Goal: Information Seeking & Learning: Learn about a topic

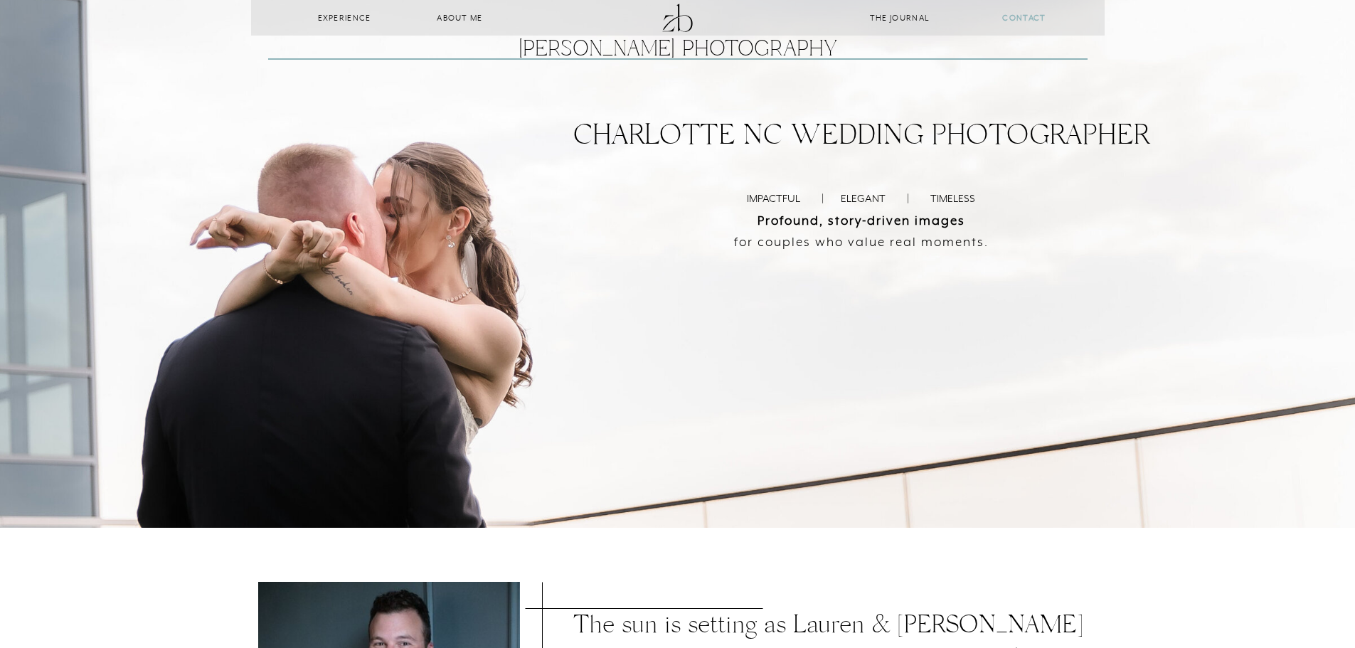
click at [1041, 14] on b "CONTACT" at bounding box center [1023, 18] width 43 height 10
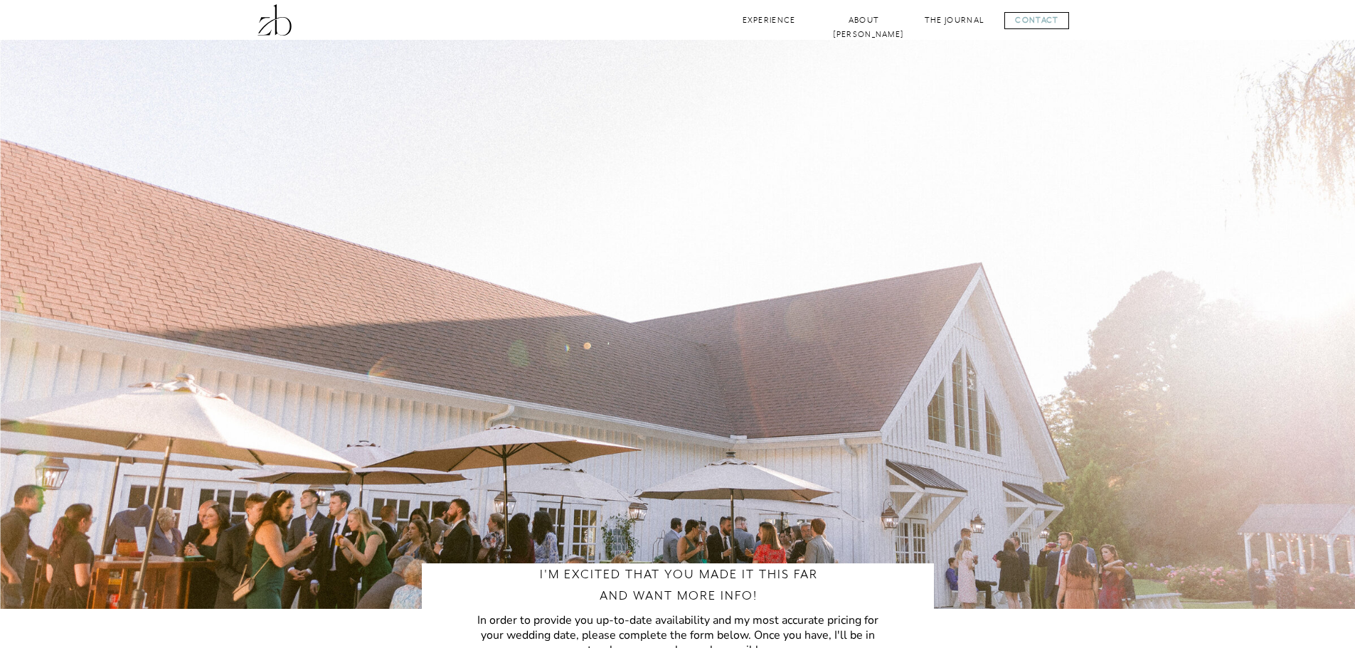
click at [1018, 23] on div at bounding box center [1036, 20] width 65 height 17
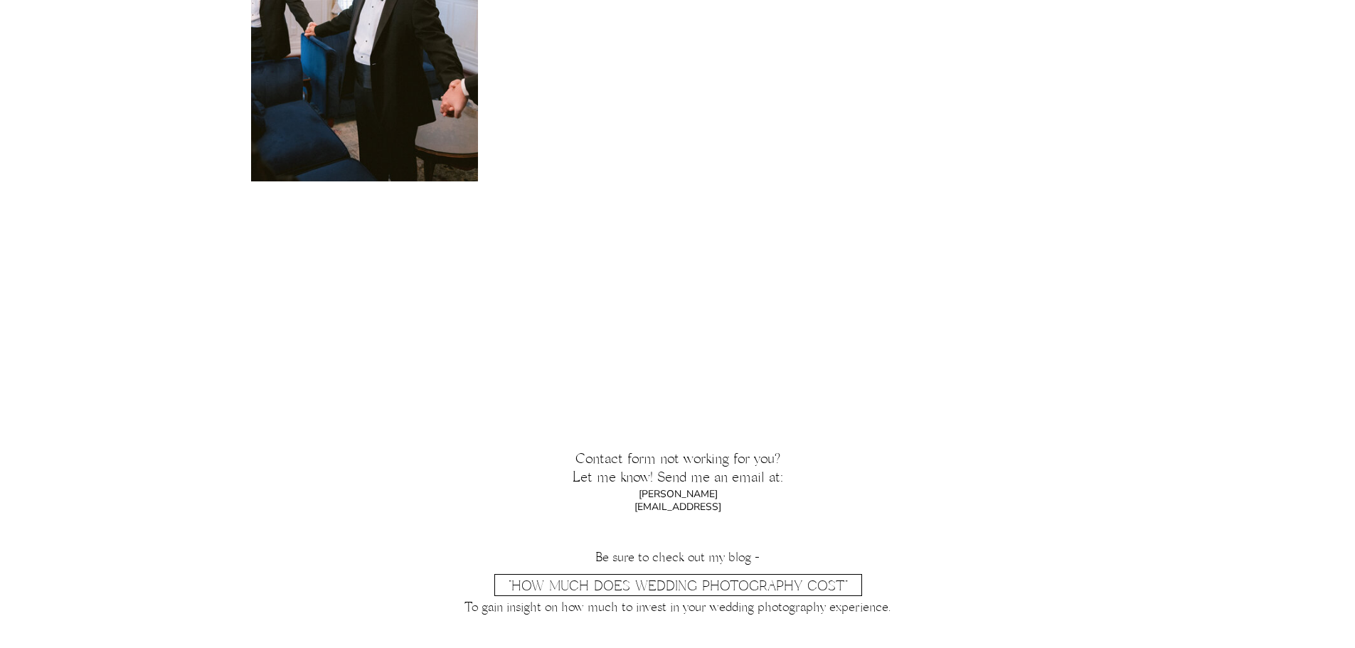
scroll to position [1355, 0]
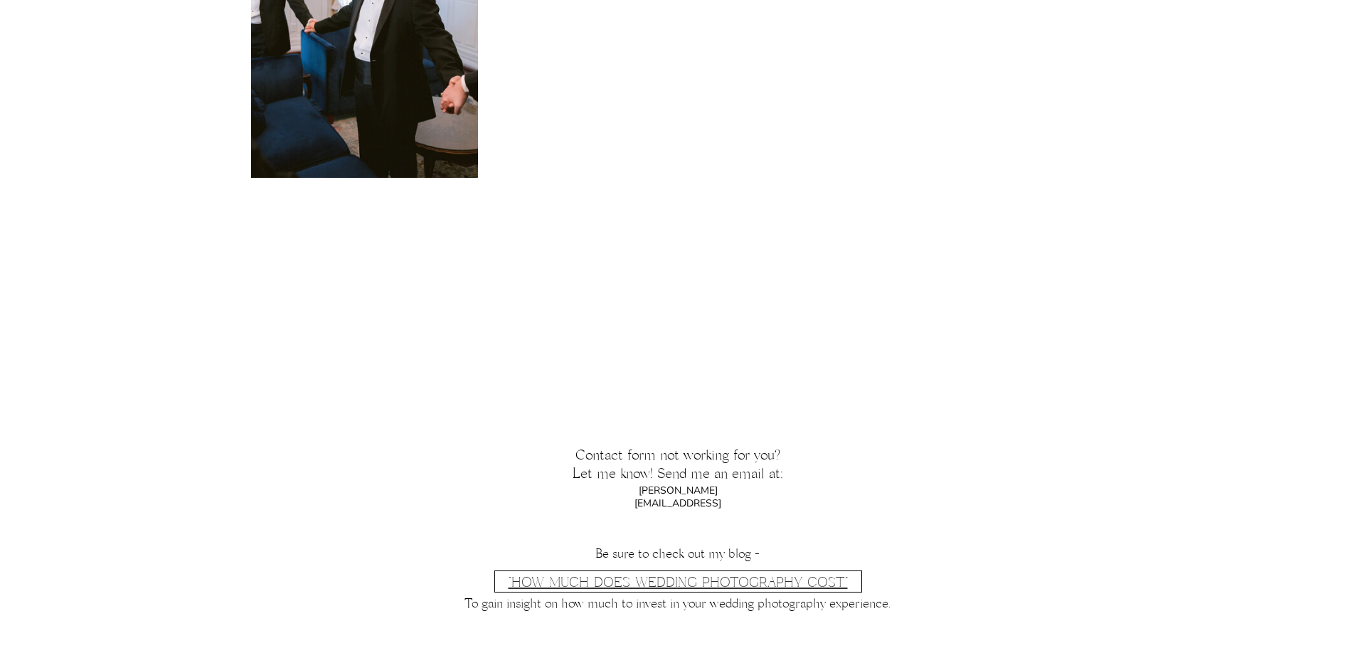
click at [662, 582] on link ""How Much Does Wedding Photography Cost"" at bounding box center [678, 583] width 339 height 18
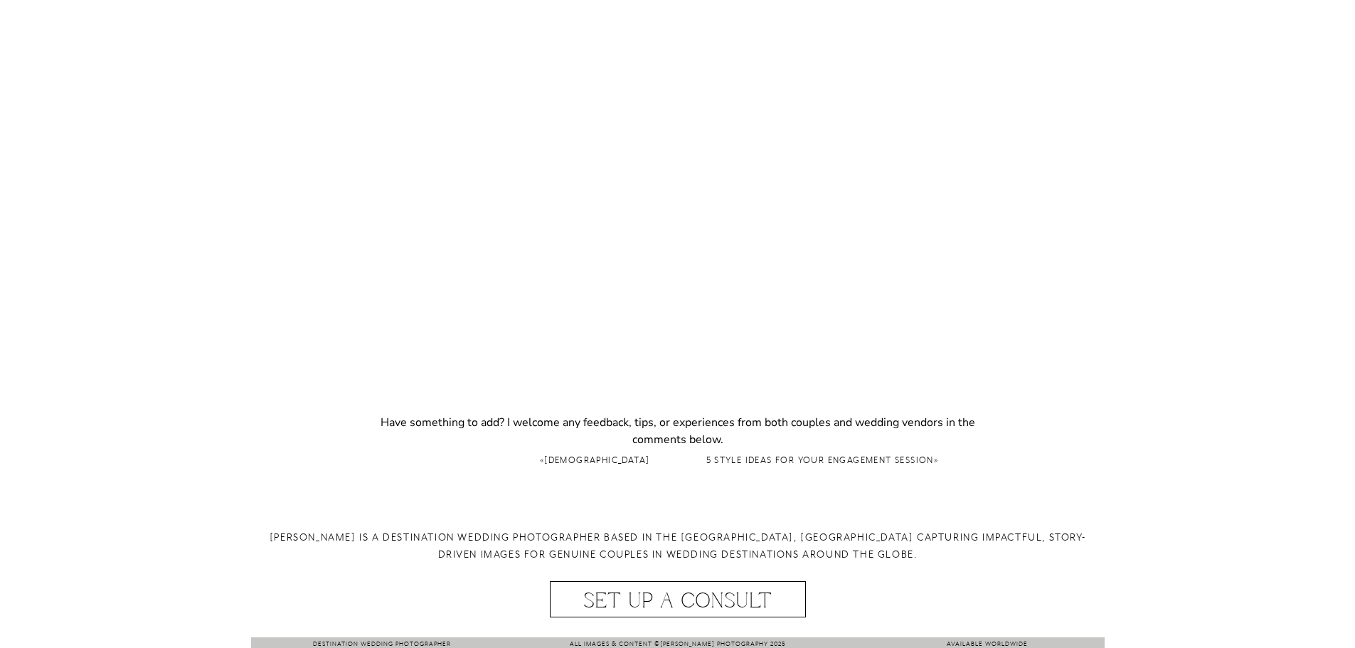
scroll to position [8475, 0]
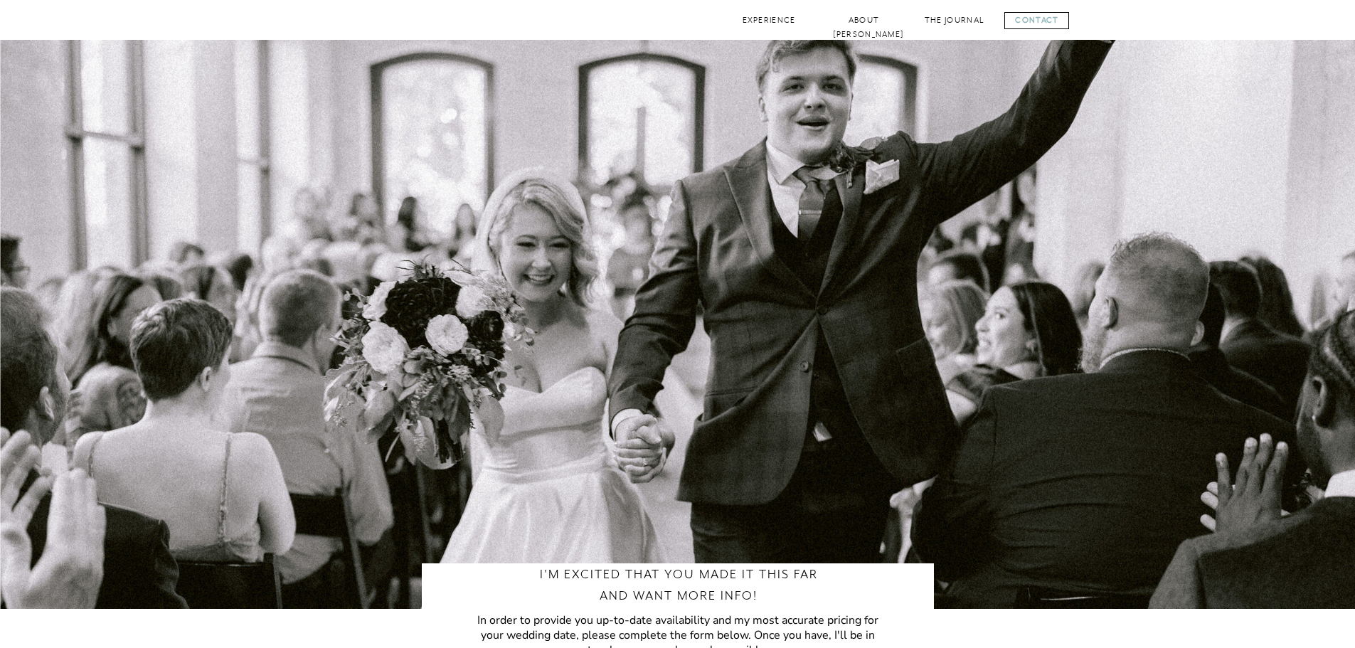
scroll to position [1355, 0]
